Goal: Transaction & Acquisition: Purchase product/service

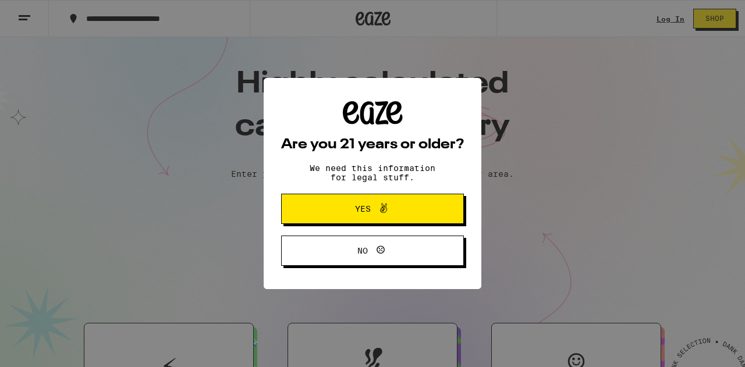
click at [324, 201] on button "Yes" at bounding box center [372, 209] width 183 height 30
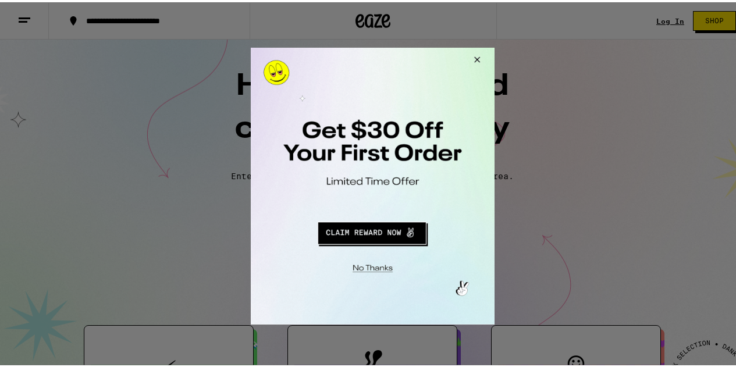
click at [368, 265] on button "Close Modal" at bounding box center [370, 266] width 237 height 18
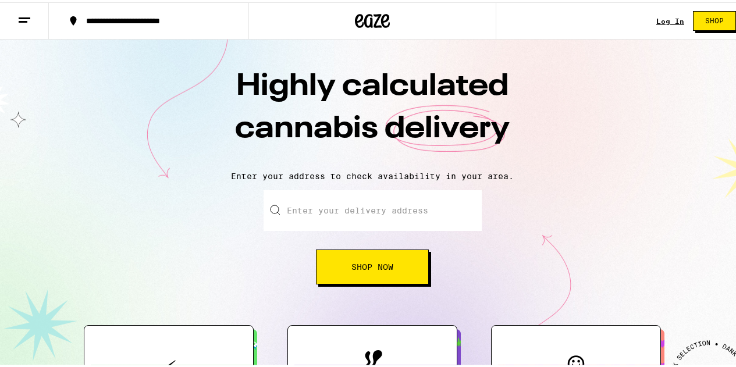
click at [666, 16] on link "Log In" at bounding box center [670, 19] width 28 height 8
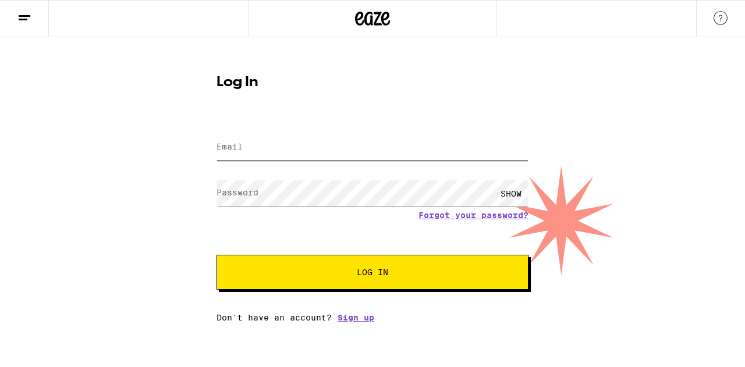
click at [328, 142] on input "Email" at bounding box center [372, 147] width 312 height 26
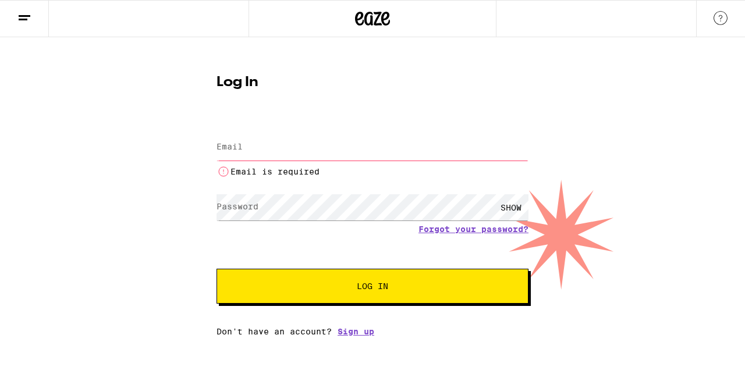
type input "[EMAIL_ADDRESS][DOMAIN_NAME]"
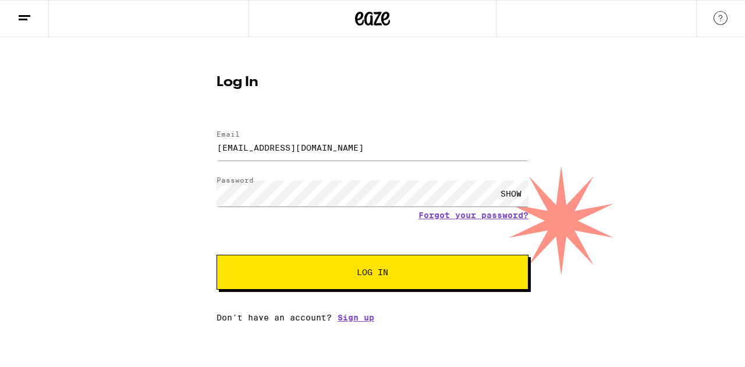
click at [326, 271] on span "Log In" at bounding box center [373, 272] width 218 height 8
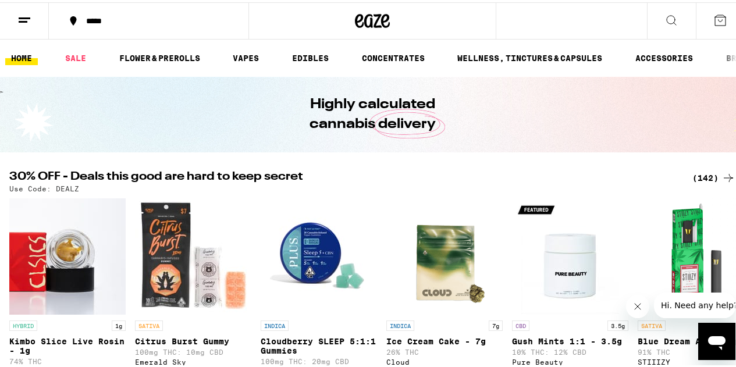
click at [24, 19] on line at bounding box center [23, 19] width 9 height 0
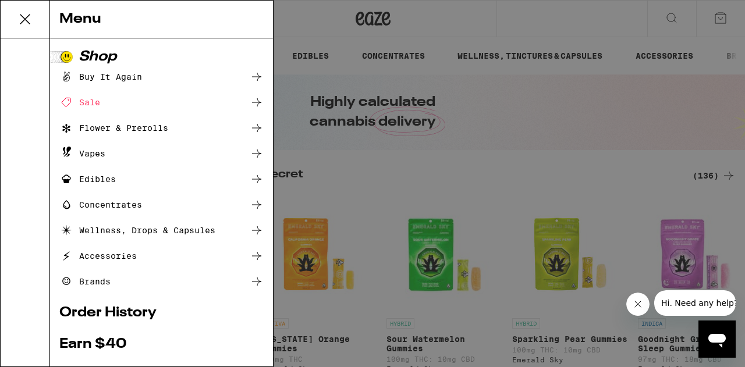
click at [175, 72] on div "Buy It Again" at bounding box center [161, 77] width 204 height 14
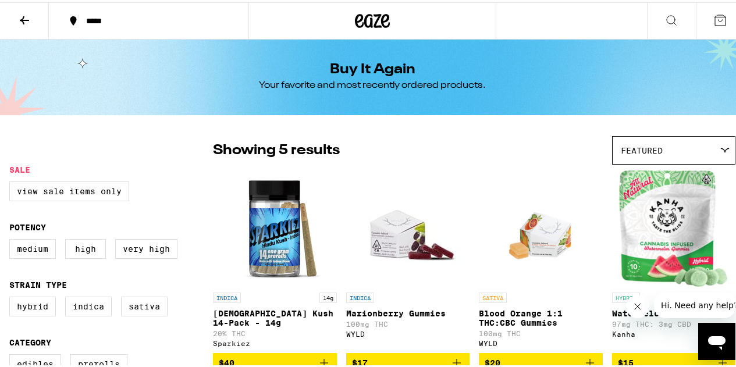
click at [26, 14] on icon at bounding box center [24, 18] width 14 height 14
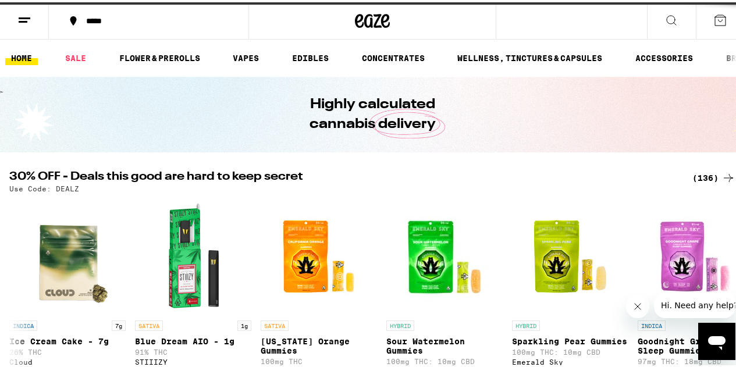
click at [93, 17] on div "*****" at bounding box center [154, 19] width 149 height 8
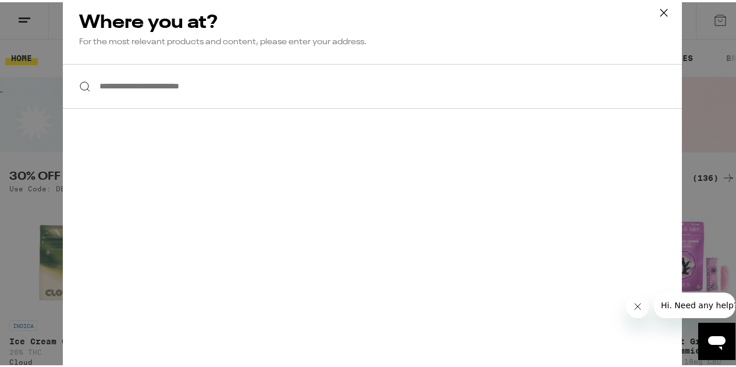
click at [137, 93] on input "**********" at bounding box center [372, 84] width 619 height 45
click at [158, 87] on input "**********" at bounding box center [372, 84] width 619 height 45
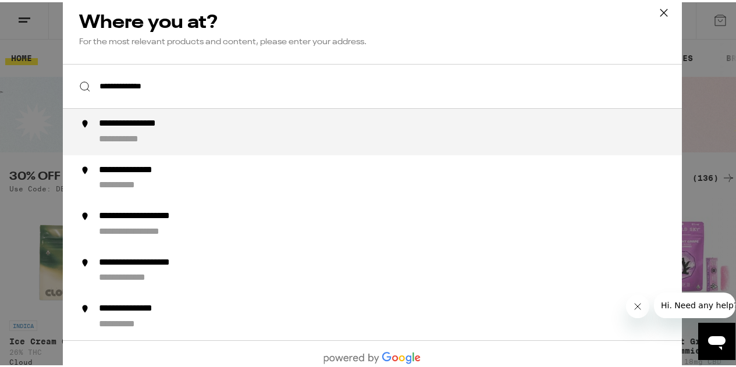
click at [155, 137] on div "**********" at bounding box center [132, 137] width 66 height 12
type input "**********"
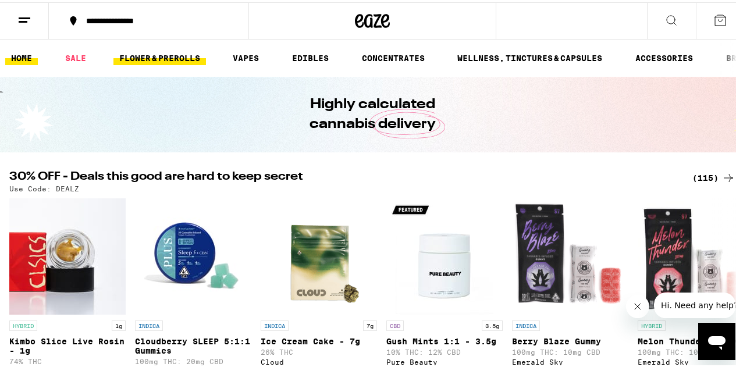
click at [143, 53] on link "FLOWER & PREROLLS" at bounding box center [159, 56] width 93 height 14
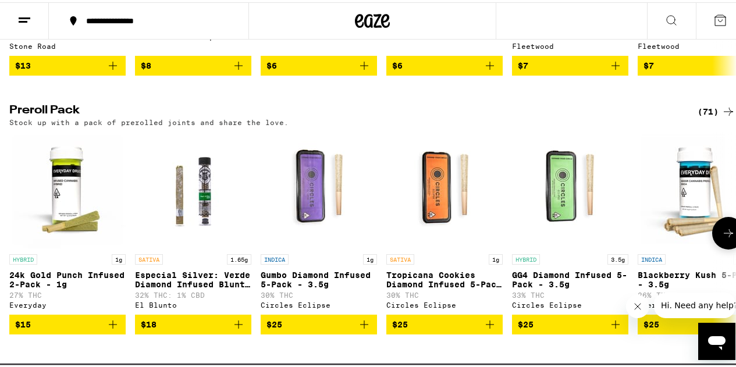
scroll to position [849, 0]
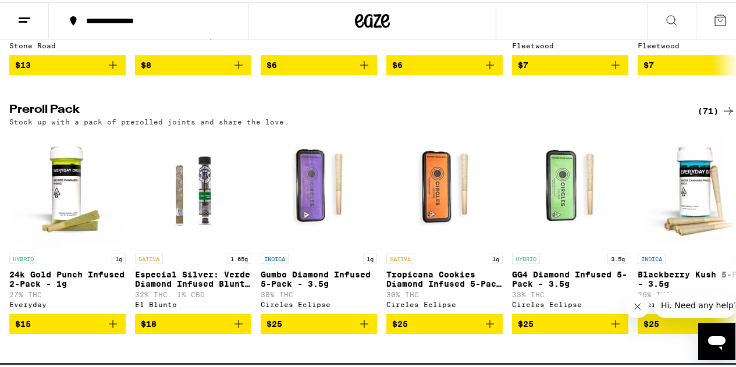
click at [698, 116] on div "(71)" at bounding box center [717, 109] width 38 height 14
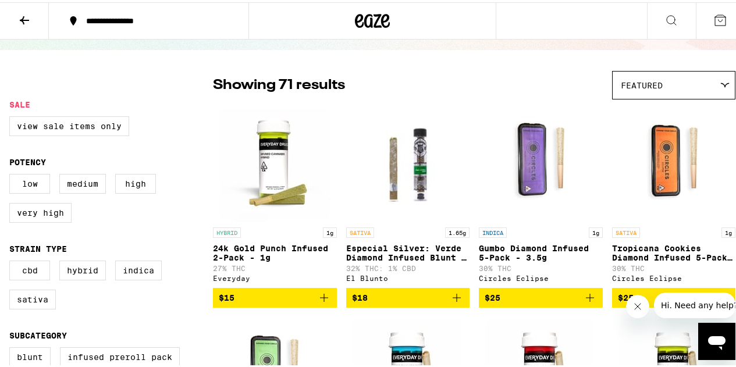
scroll to position [85, 0]
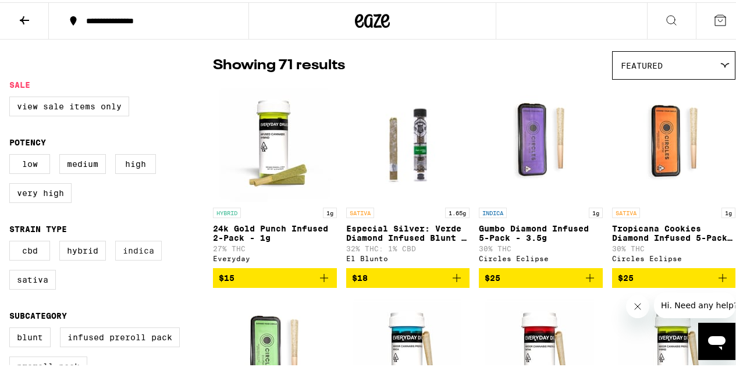
click at [125, 255] on label "Indica" at bounding box center [138, 249] width 47 height 20
click at [12, 241] on input "Indica" at bounding box center [12, 240] width 1 height 1
checkbox input "true"
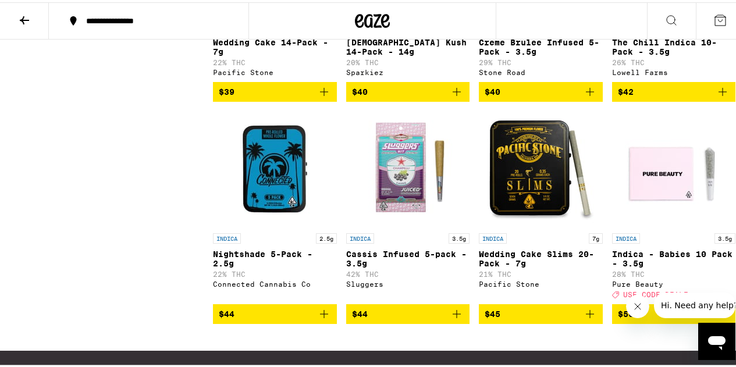
scroll to position [1155, 0]
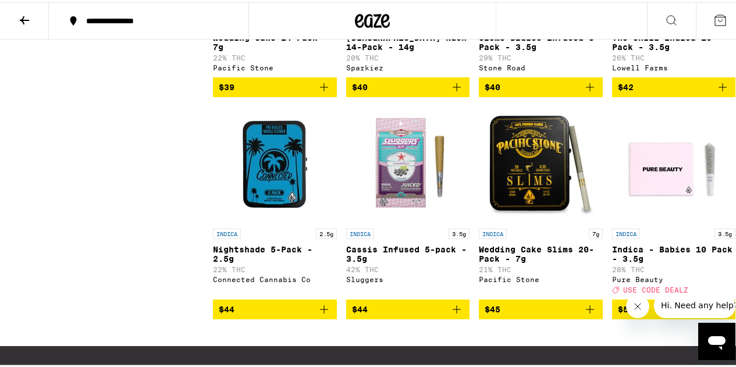
click at [494, 317] on button "$45" at bounding box center [541, 307] width 124 height 20
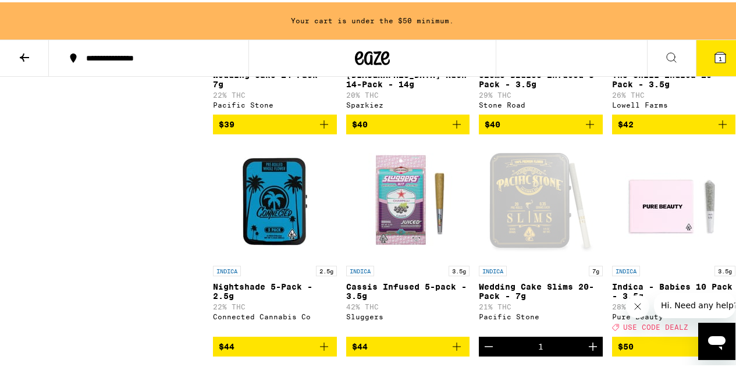
scroll to position [1192, 0]
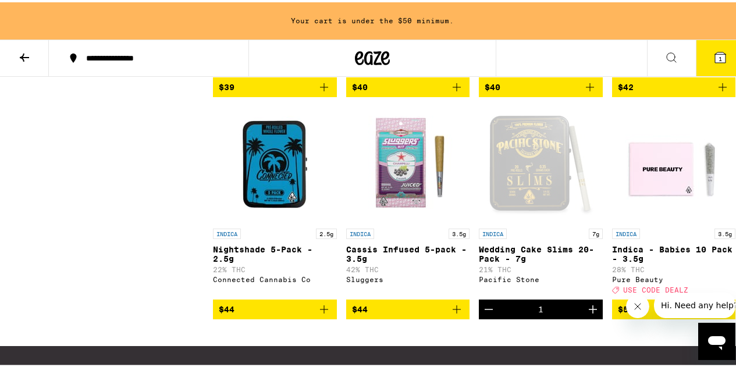
click at [396, 92] on span "$40" at bounding box center [408, 85] width 112 height 14
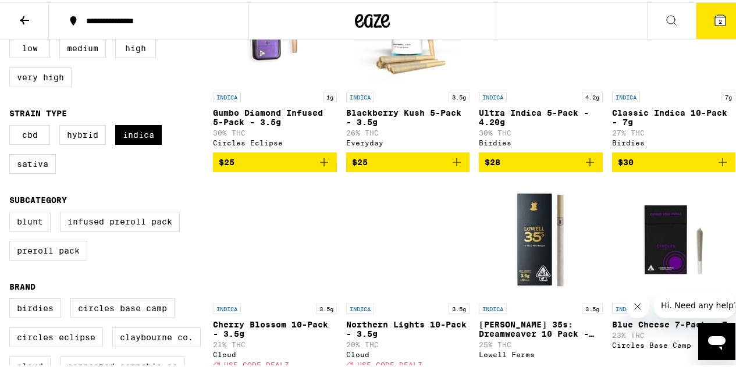
scroll to position [200, 0]
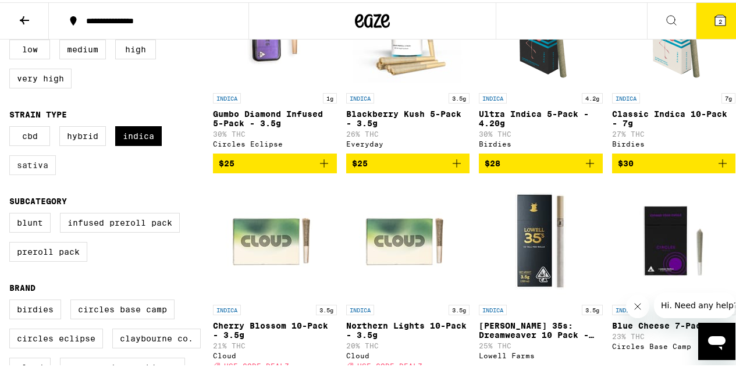
click at [41, 169] on label "Sativa" at bounding box center [32, 163] width 47 height 20
click at [12, 126] on input "Sativa" at bounding box center [12, 126] width 1 height 1
checkbox input "true"
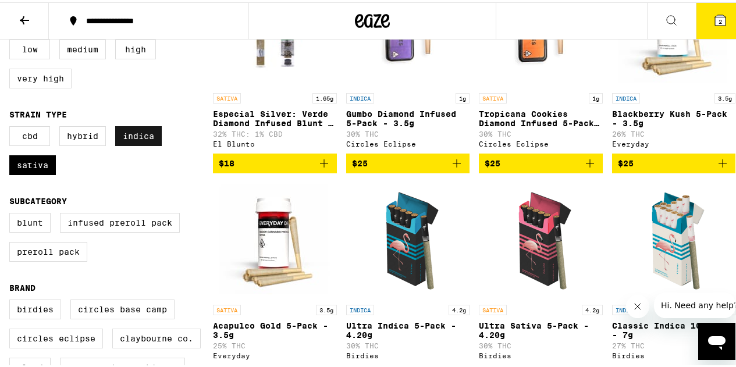
click at [156, 134] on label "Indica" at bounding box center [138, 134] width 47 height 20
click at [12, 126] on input "Indica" at bounding box center [12, 126] width 1 height 1
checkbox input "false"
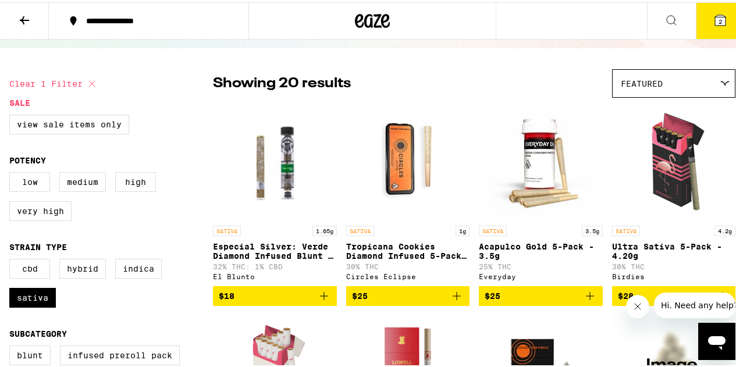
scroll to position [63, 0]
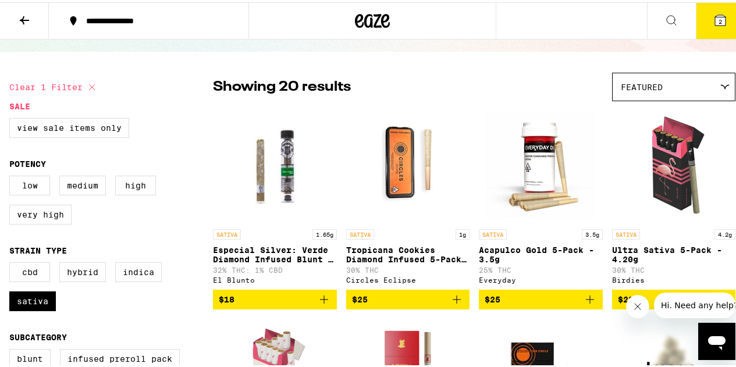
click at [504, 250] on p "Acapulco Gold 5-Pack - 3.5g" at bounding box center [541, 252] width 124 height 19
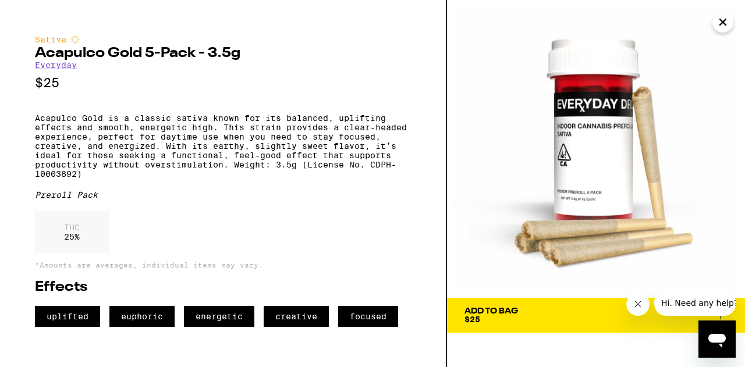
click at [379, 240] on div "THC 25 %" at bounding box center [223, 235] width 376 height 48
click at [491, 308] on div "Add To Bag" at bounding box center [491, 311] width 54 height 8
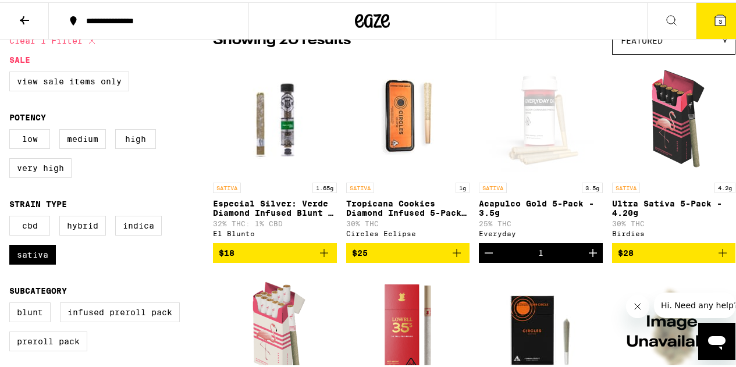
scroll to position [112, 0]
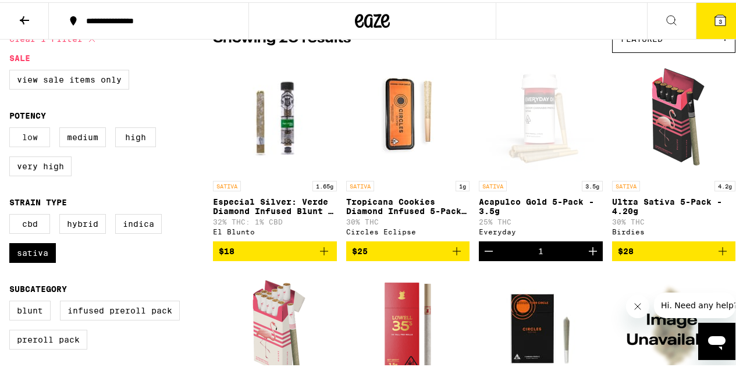
click at [39, 137] on label "Low" at bounding box center [29, 135] width 41 height 20
click at [12, 127] on input "Low" at bounding box center [12, 127] width 1 height 1
checkbox input "true"
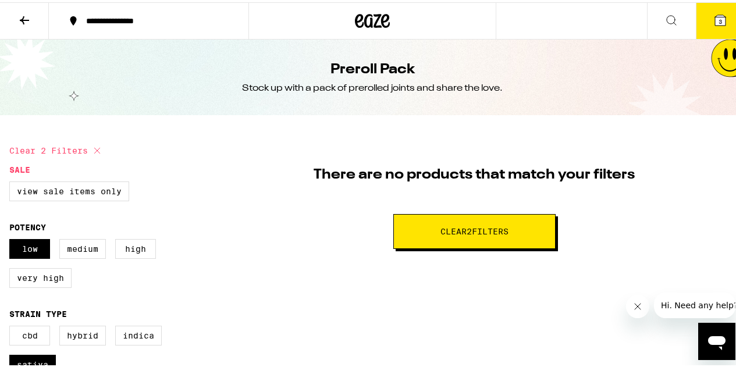
scroll to position [2, 0]
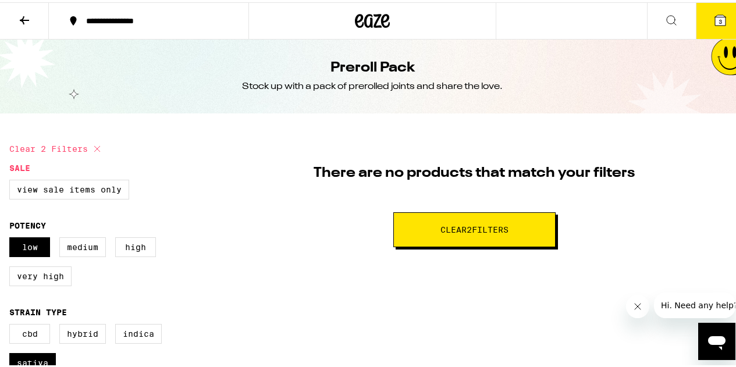
click at [71, 239] on fieldset "Potency Low Medium High Very High" at bounding box center [111, 256] width 204 height 74
click at [72, 246] on label "Medium" at bounding box center [82, 245] width 47 height 20
click at [12, 237] on input "Medium" at bounding box center [12, 237] width 1 height 1
checkbox input "true"
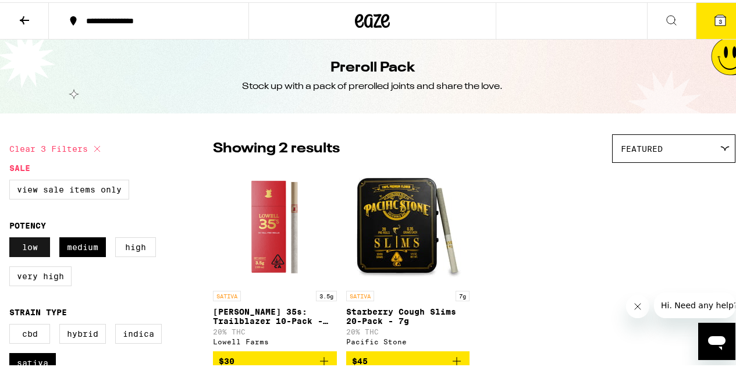
click at [29, 247] on label "Low" at bounding box center [29, 245] width 41 height 20
click at [12, 237] on input "Low" at bounding box center [12, 237] width 1 height 1
checkbox input "false"
click at [714, 24] on icon at bounding box center [721, 18] width 14 height 14
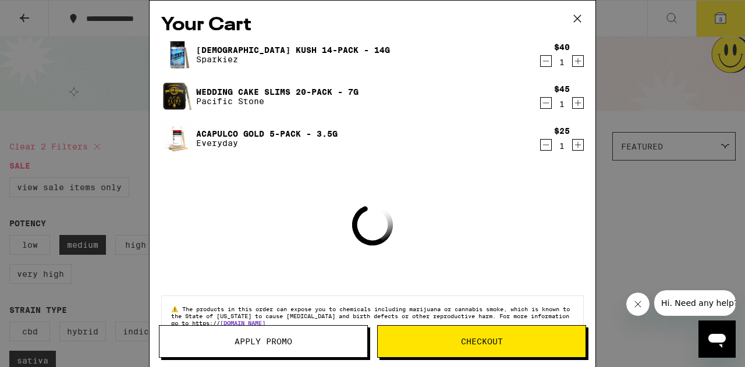
click at [577, 14] on icon at bounding box center [577, 18] width 17 height 17
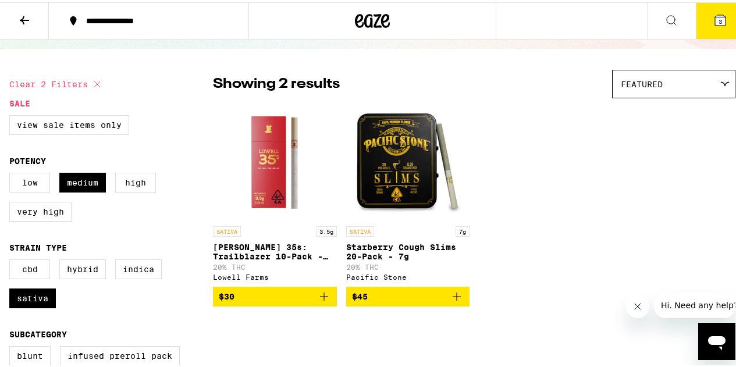
scroll to position [67, 0]
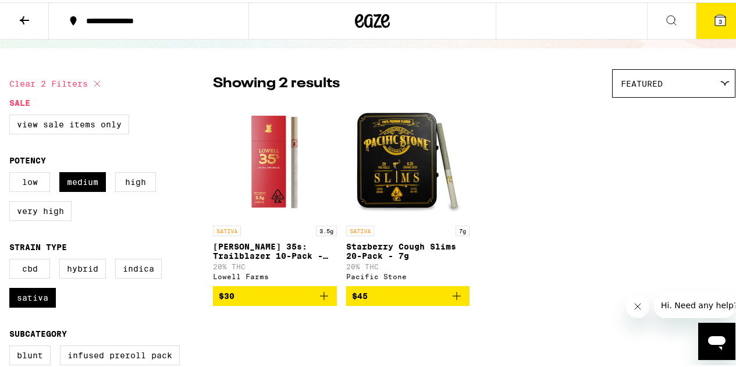
click at [286, 299] on span "$30" at bounding box center [275, 294] width 112 height 14
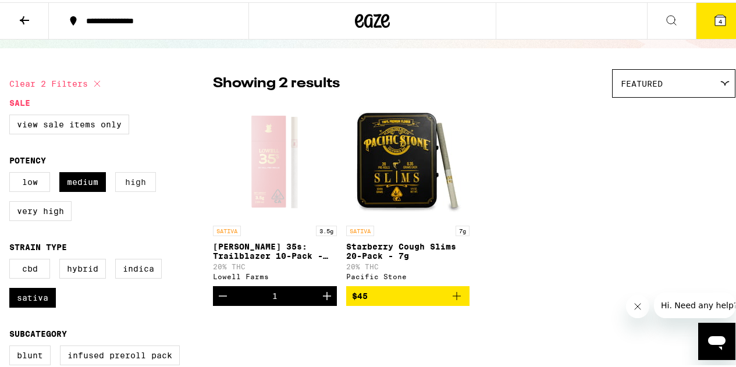
click at [139, 180] on label "High" at bounding box center [135, 180] width 41 height 20
click at [12, 172] on input "High" at bounding box center [12, 172] width 1 height 1
checkbox input "true"
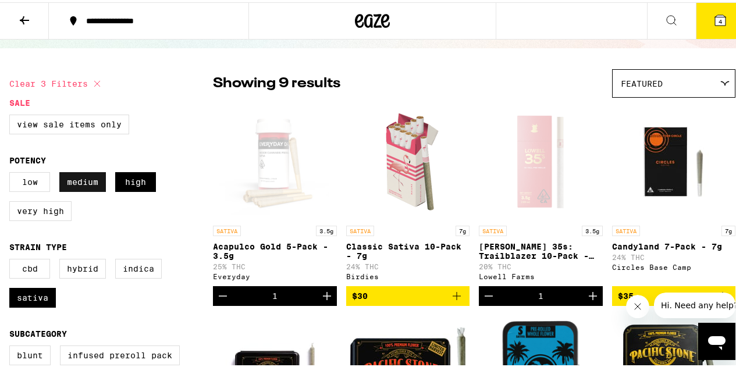
click at [97, 176] on label "Medium" at bounding box center [82, 180] width 47 height 20
click at [12, 172] on input "Medium" at bounding box center [12, 172] width 1 height 1
checkbox input "false"
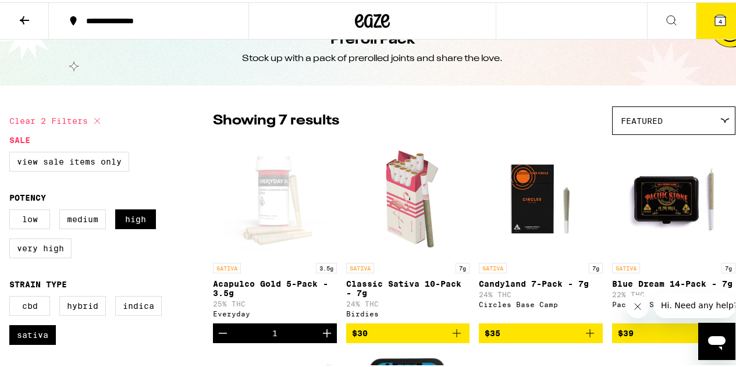
scroll to position [29, 0]
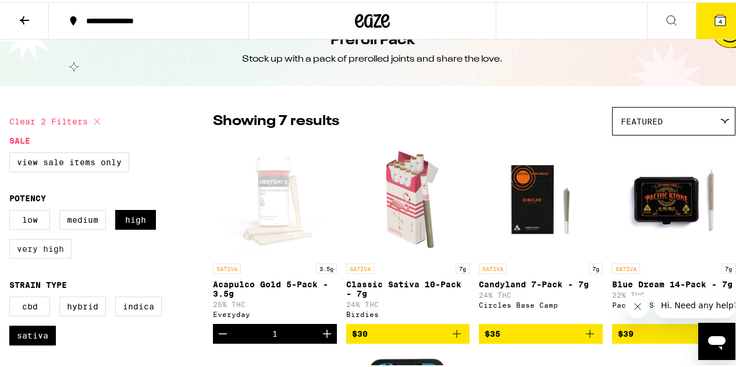
drag, startPoint x: 58, startPoint y: 242, endPoint x: 50, endPoint y: 254, distance: 15.2
click at [50, 254] on div "Low Medium High Very High" at bounding box center [111, 237] width 204 height 58
click at [50, 254] on label "Very High" at bounding box center [40, 247] width 62 height 20
click at [12, 210] on input "Very High" at bounding box center [12, 210] width 1 height 1
checkbox input "true"
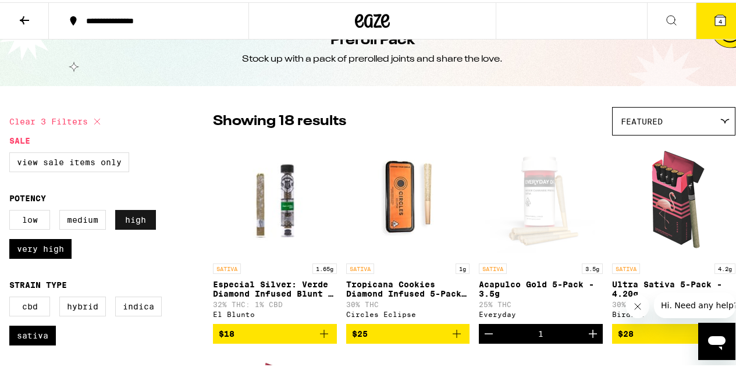
click at [145, 218] on label "High" at bounding box center [135, 218] width 41 height 20
click at [12, 210] on input "High" at bounding box center [12, 210] width 1 height 1
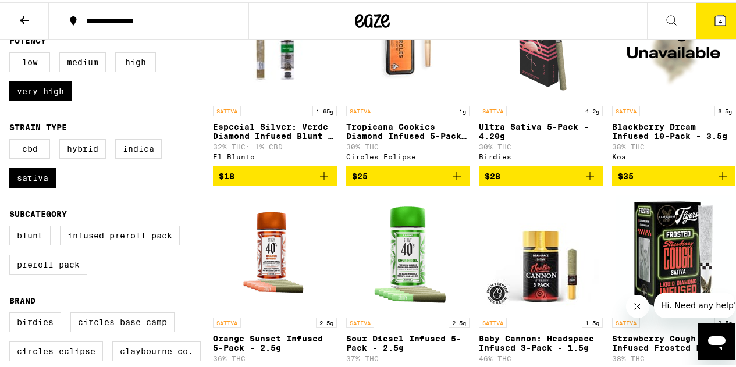
scroll to position [171, 0]
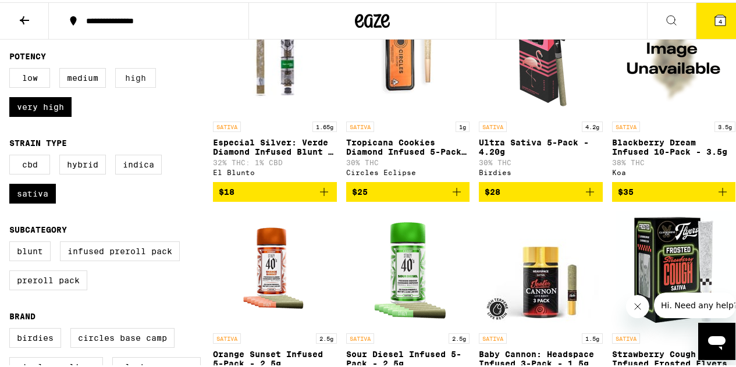
click at [142, 86] on label "High" at bounding box center [135, 76] width 41 height 20
click at [12, 68] on input "High" at bounding box center [12, 68] width 1 height 1
checkbox input "true"
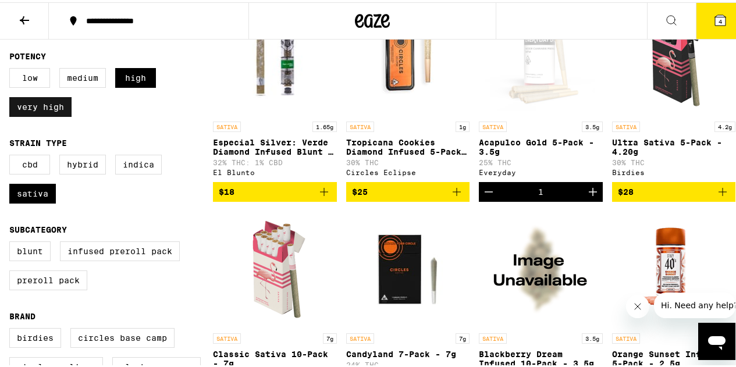
click at [42, 111] on label "Very High" at bounding box center [40, 105] width 62 height 20
click at [12, 68] on input "Very High" at bounding box center [12, 68] width 1 height 1
checkbox input "false"
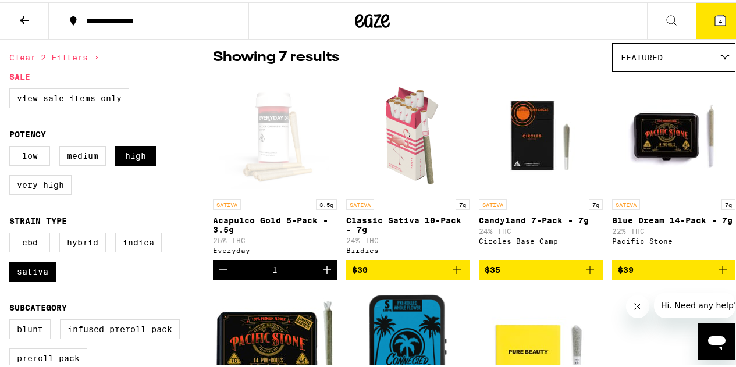
scroll to position [6, 0]
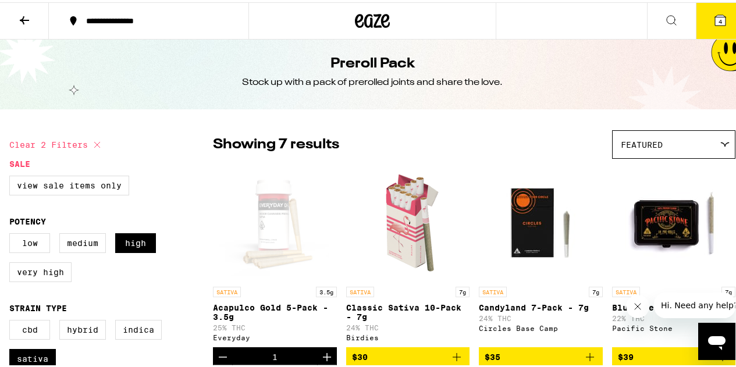
click at [719, 24] on button "4" at bounding box center [720, 19] width 49 height 36
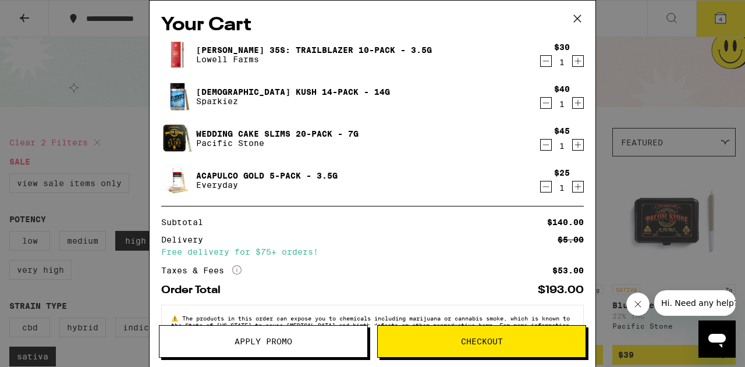
click at [541, 184] on icon "Decrement" at bounding box center [546, 187] width 10 height 14
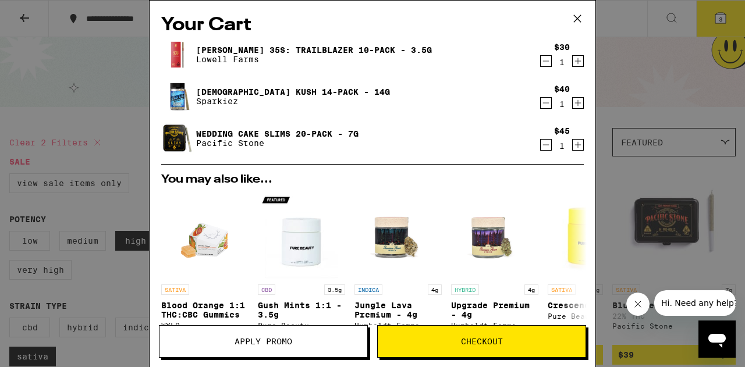
click at [624, 97] on div "Your Cart [PERSON_NAME] 35s: Trailblazer 10-Pack - 3.5g [PERSON_NAME] Farms $30…" at bounding box center [372, 183] width 745 height 367
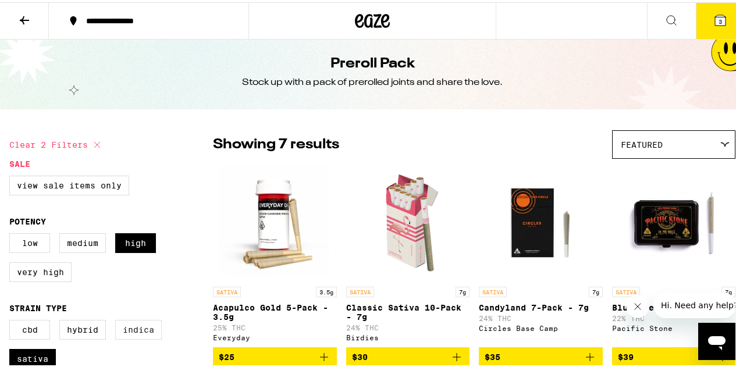
click at [123, 334] on label "Indica" at bounding box center [138, 328] width 47 height 20
click at [12, 320] on input "Indica" at bounding box center [12, 320] width 1 height 1
checkbox input "true"
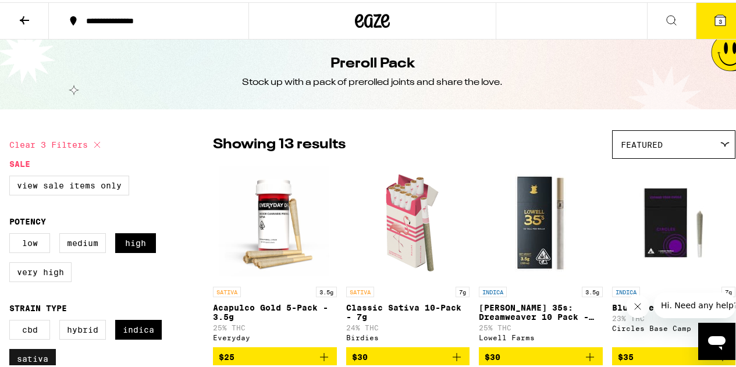
click at [31, 361] on label "Sativa" at bounding box center [32, 357] width 47 height 20
click at [12, 320] on input "Sativa" at bounding box center [12, 320] width 1 height 1
checkbox input "false"
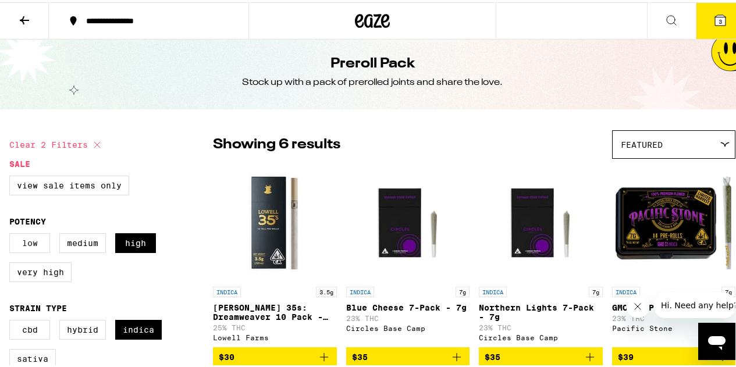
click at [37, 242] on label "Low" at bounding box center [29, 241] width 41 height 20
click at [12, 233] on input "Low" at bounding box center [12, 233] width 1 height 1
checkbox input "true"
click at [134, 242] on label "High" at bounding box center [135, 241] width 41 height 20
click at [12, 233] on input "High" at bounding box center [12, 233] width 1 height 1
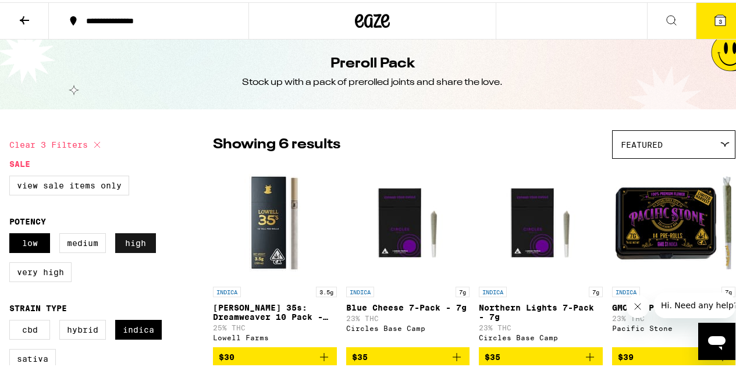
checkbox input "false"
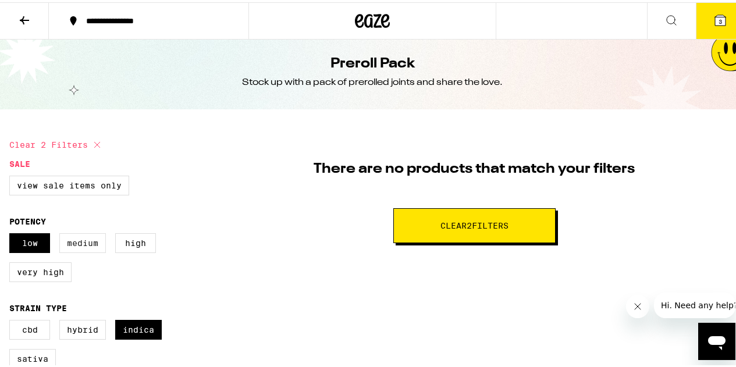
click at [71, 242] on label "Medium" at bounding box center [82, 241] width 47 height 20
click at [12, 233] on input "Medium" at bounding box center [12, 233] width 1 height 1
checkbox input "true"
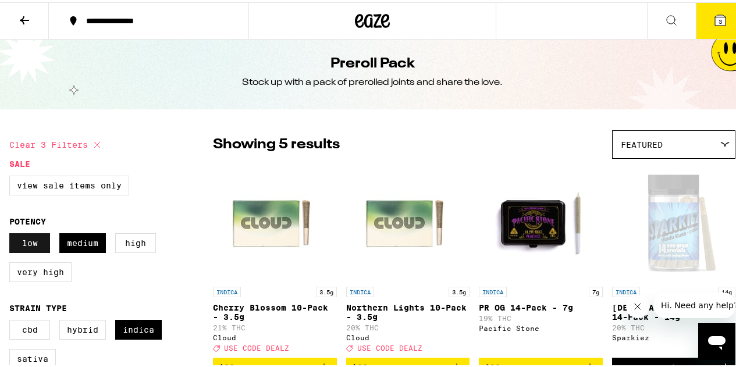
click at [46, 242] on label "Low" at bounding box center [29, 241] width 41 height 20
click at [12, 233] on input "Low" at bounding box center [12, 233] width 1 height 1
checkbox input "false"
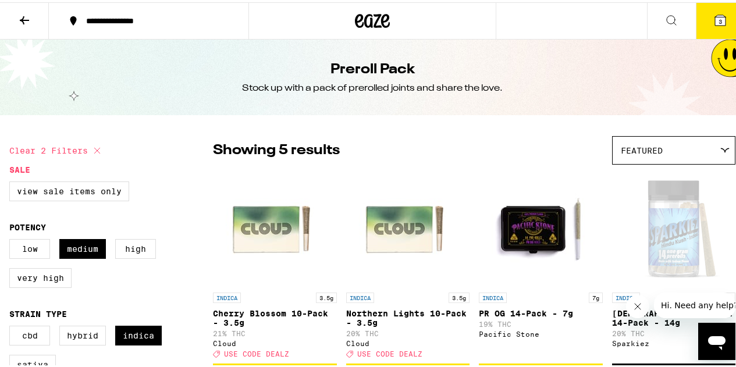
click at [100, 146] on icon at bounding box center [97, 148] width 6 height 6
checkbox input "false"
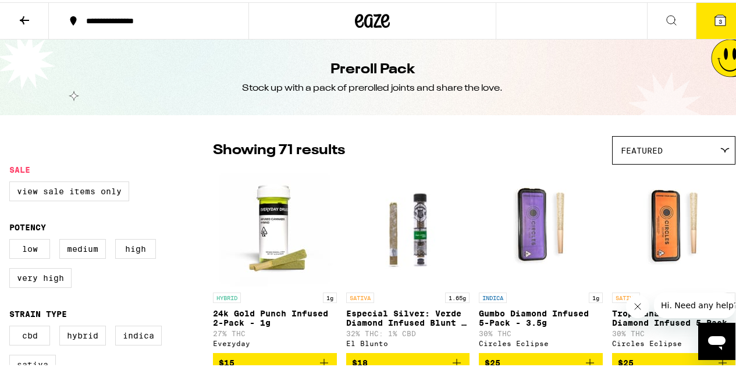
drag, startPoint x: 329, startPoint y: 20, endPoint x: 384, endPoint y: 20, distance: 55.3
click at [384, 20] on div at bounding box center [373, 18] width 249 height 37
click at [384, 20] on icon at bounding box center [372, 18] width 35 height 21
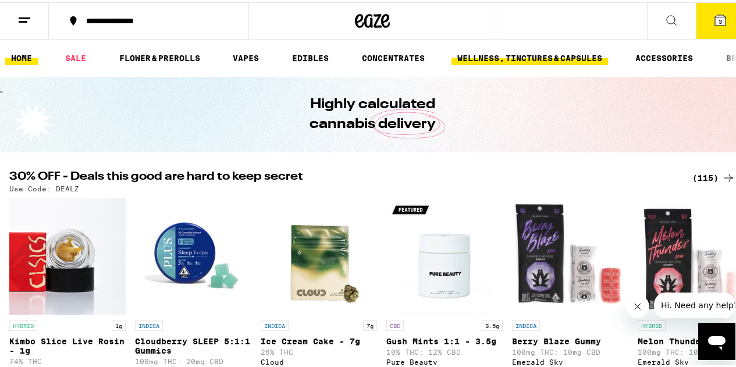
click at [499, 51] on link "WELLNESS, TINCTURES & CAPSULES" at bounding box center [530, 56] width 157 height 14
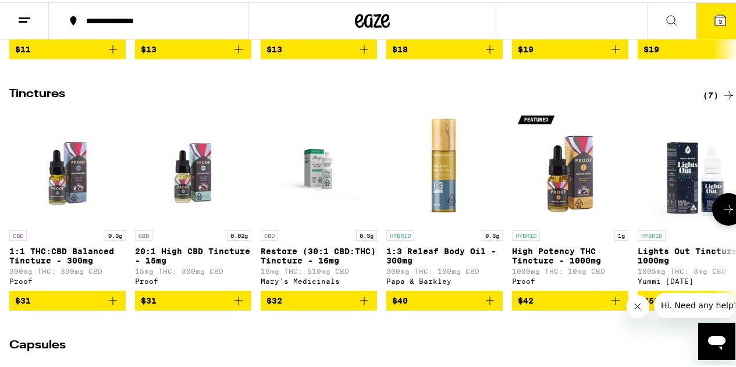
scroll to position [347, 0]
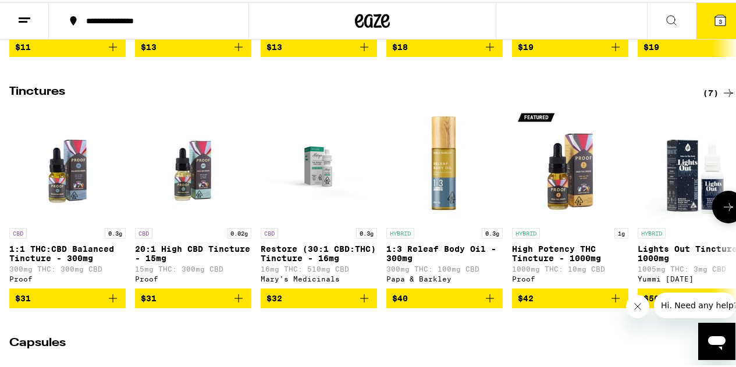
click at [712, 215] on button at bounding box center [728, 205] width 33 height 33
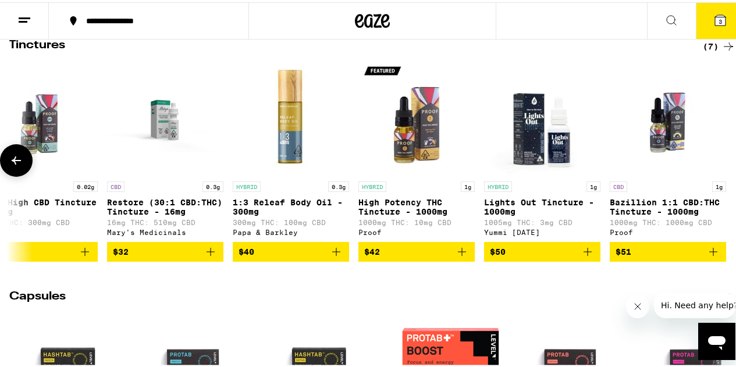
scroll to position [401, 0]
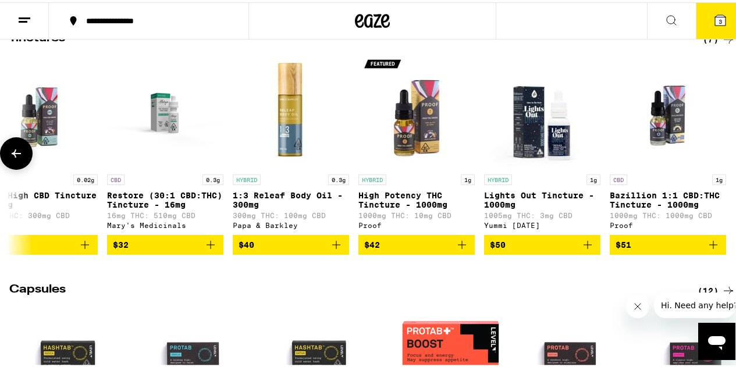
click at [14, 157] on icon at bounding box center [16, 151] width 14 height 14
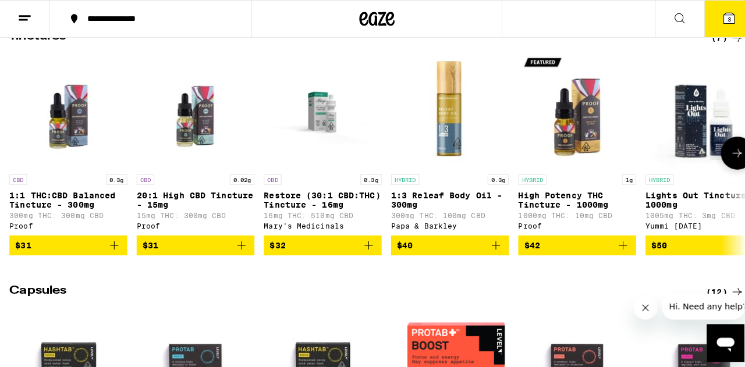
scroll to position [0, 0]
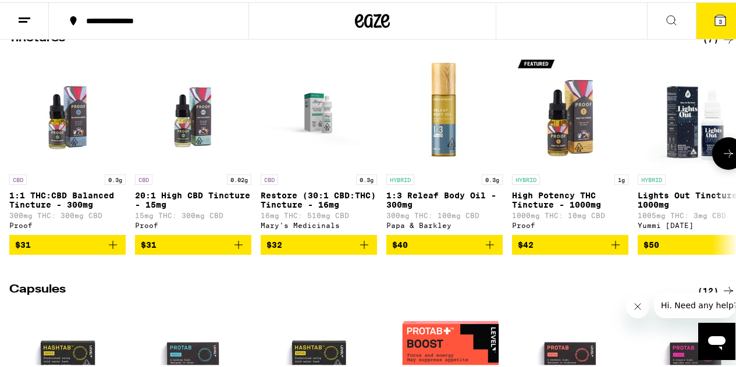
click at [423, 136] on img "Open page for 1:3 Releaf Body Oil - 300mg from Papa & Barkley" at bounding box center [444, 108] width 116 height 116
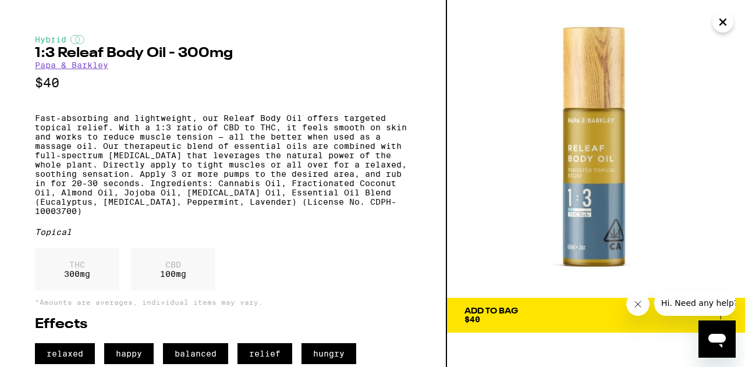
click at [720, 22] on icon "Close" at bounding box center [723, 21] width 14 height 17
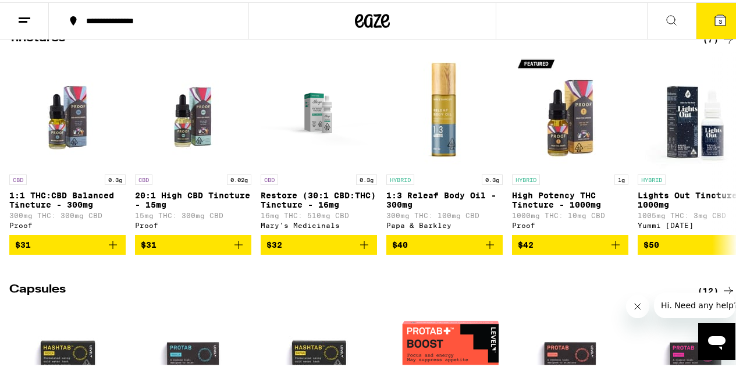
click at [720, 22] on button "3" at bounding box center [720, 19] width 49 height 36
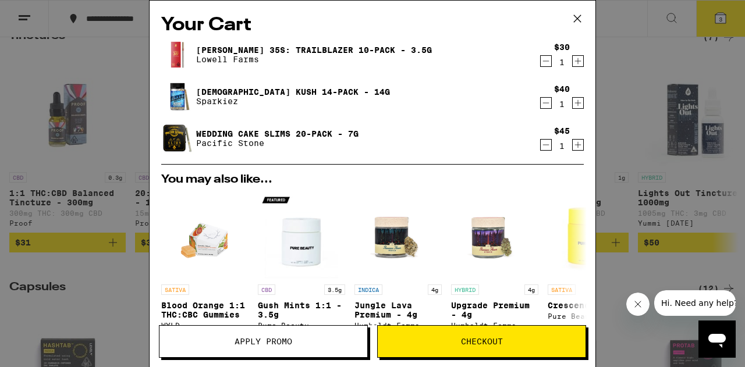
click at [541, 102] on icon "Decrement" at bounding box center [546, 103] width 10 height 14
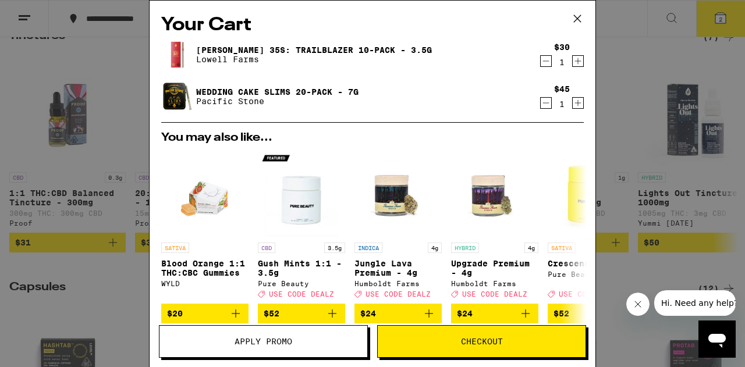
click at [489, 338] on span "Checkout" at bounding box center [482, 342] width 42 height 8
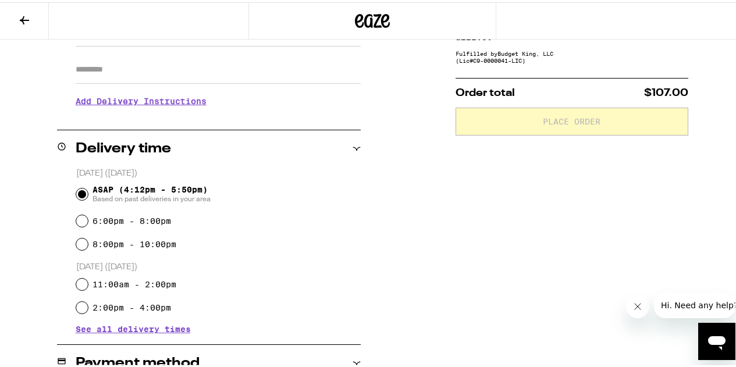
scroll to position [198, 0]
click at [136, 219] on label "6:00pm - 8:00pm" at bounding box center [132, 218] width 79 height 9
click at [88, 219] on input "6:00pm - 8:00pm" at bounding box center [82, 218] width 12 height 12
radio input "true"
click at [172, 327] on span "See all delivery times" at bounding box center [133, 326] width 115 height 8
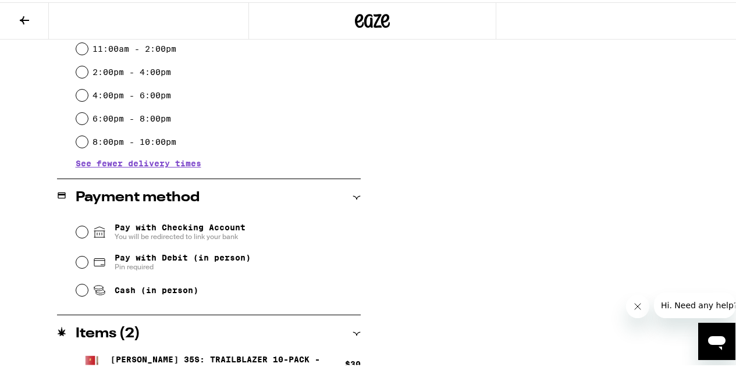
scroll to position [483, 0]
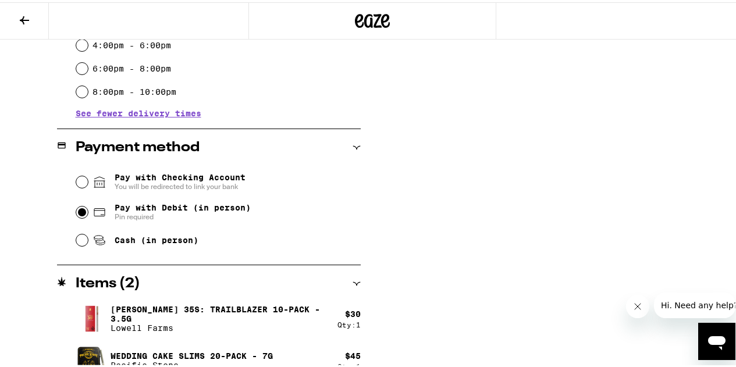
click at [82, 211] on input "Pay with Debit (in person) Pin required" at bounding box center [82, 210] width 12 height 12
radio input "true"
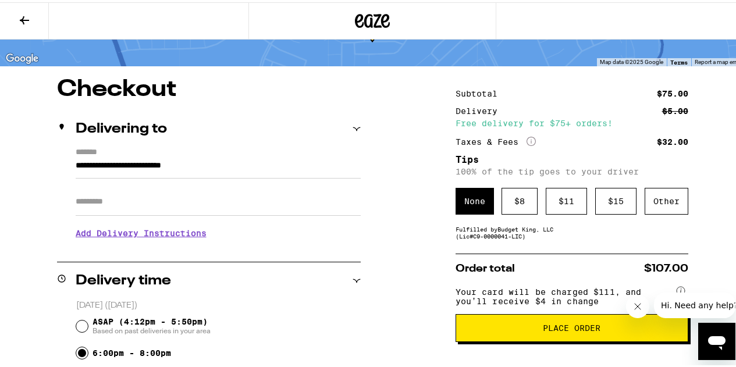
scroll to position [66, 0]
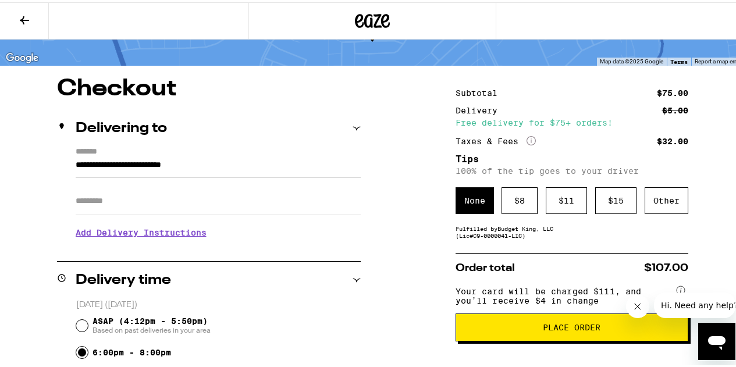
click at [533, 329] on span "Place Order" at bounding box center [572, 325] width 213 height 8
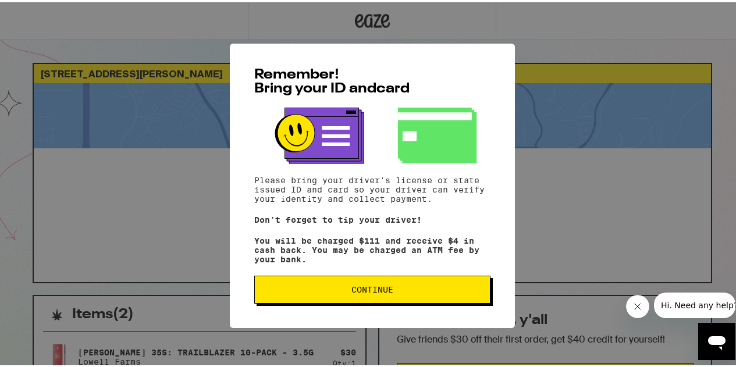
click at [397, 287] on button "Continue" at bounding box center [372, 288] width 236 height 28
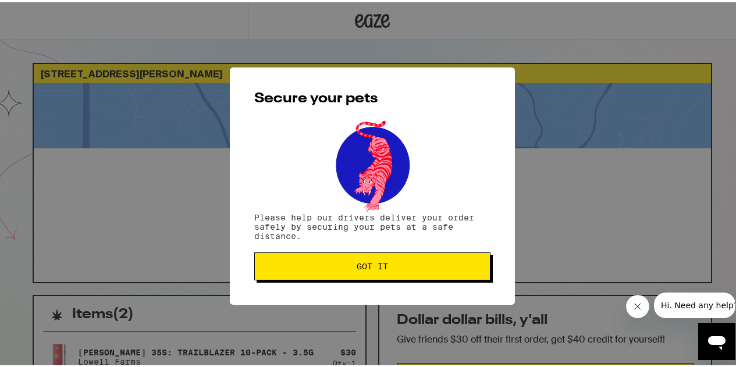
click at [381, 268] on span "Got it" at bounding box center [372, 264] width 31 height 8
